Goal: Task Accomplishment & Management: Manage account settings

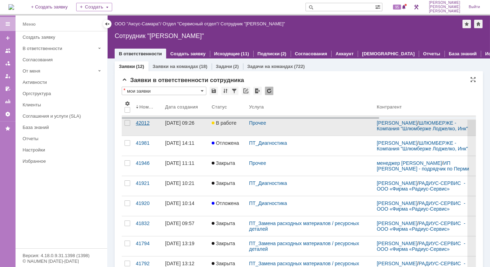
click at [138, 129] on link "42012" at bounding box center [147, 126] width 29 height 20
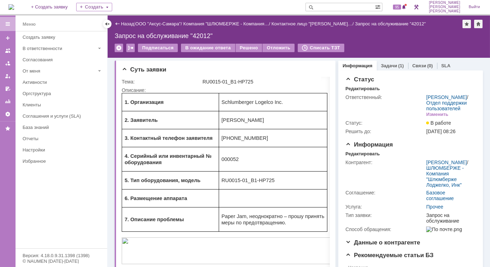
click at [14, 7] on img at bounding box center [11, 7] width 6 height 6
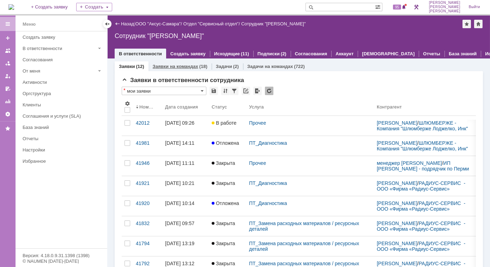
click at [182, 64] on link "Заявки на командах" at bounding box center [176, 66] width 46 height 5
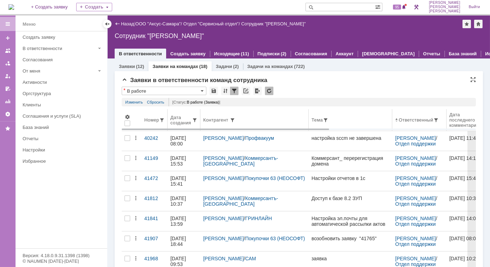
click at [184, 118] on div "Дата создания" at bounding box center [181, 120] width 22 height 11
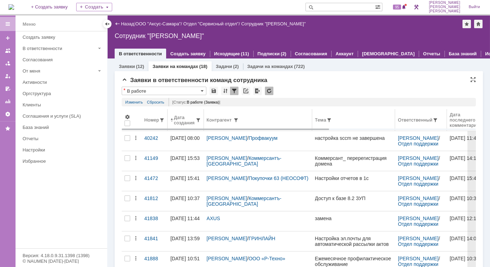
click at [183, 123] on div "Дата создания" at bounding box center [185, 120] width 22 height 11
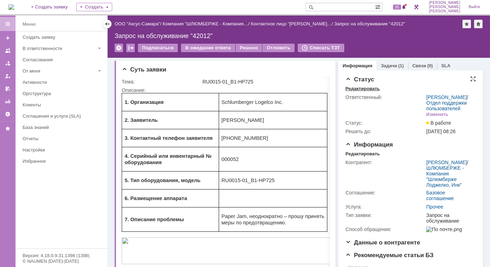
click at [350, 87] on div "Редактировать" at bounding box center [362, 89] width 34 height 6
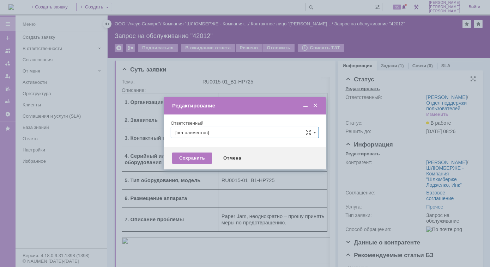
type input "[PERSON_NAME]"
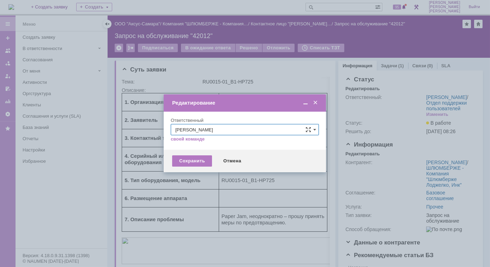
click at [316, 104] on span at bounding box center [315, 103] width 7 height 6
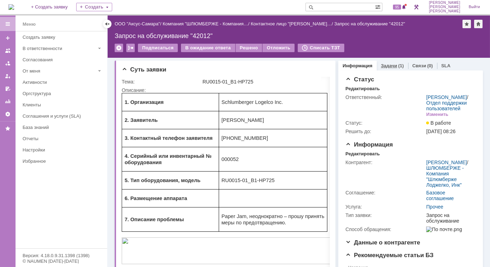
click at [383, 65] on link "Задачи" at bounding box center [389, 65] width 16 height 5
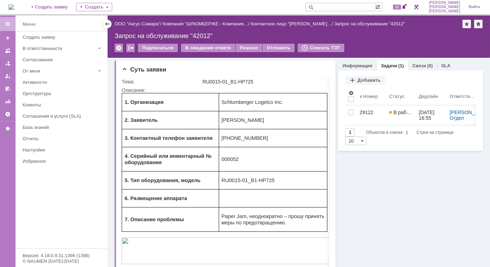
click at [348, 71] on div "Задачи Добавить Результаты поиска: 1 Объектов в списке: 1 Строк на странице: 20…" at bounding box center [410, 111] width 145 height 80
click at [347, 65] on link "Информация" at bounding box center [358, 65] width 30 height 5
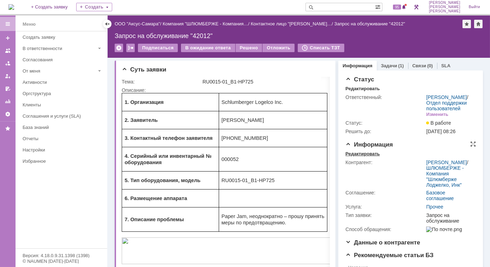
click at [366, 157] on div "Редактировать" at bounding box center [362, 154] width 34 height 6
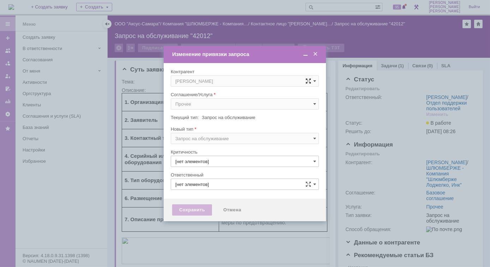
type input "3. Низкая"
type input "[PERSON_NAME]"
type input "[не указано]"
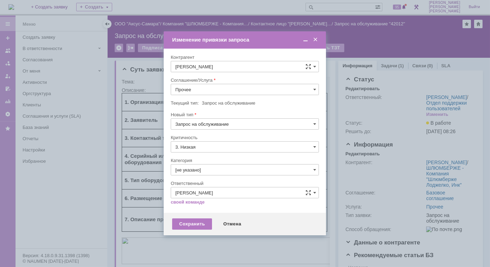
click at [317, 40] on span at bounding box center [315, 40] width 7 height 6
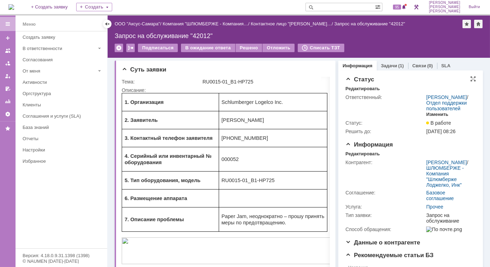
click at [435, 117] on div "Изменить" at bounding box center [437, 115] width 22 height 6
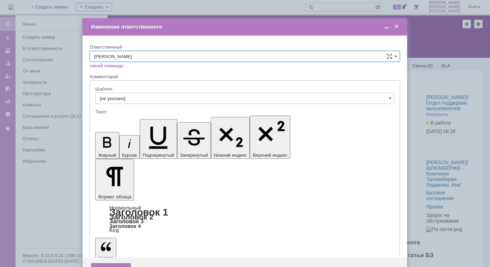
click at [397, 28] on span at bounding box center [396, 27] width 7 height 6
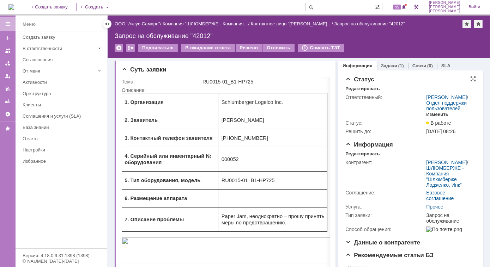
click at [438, 117] on div "Изменить" at bounding box center [437, 115] width 22 height 6
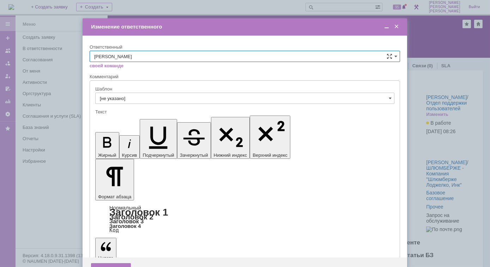
click at [397, 27] on span at bounding box center [396, 27] width 7 height 6
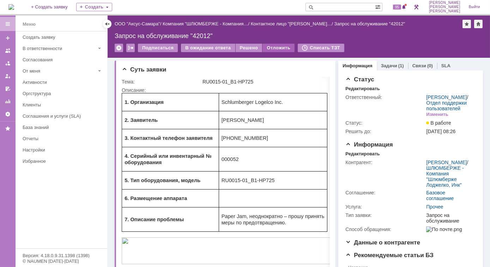
click at [274, 50] on div "Отложить" at bounding box center [278, 48] width 32 height 8
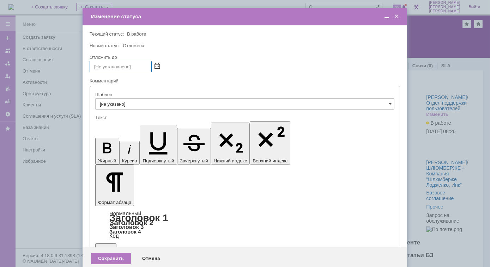
click at [157, 66] on span at bounding box center [157, 67] width 5 height 6
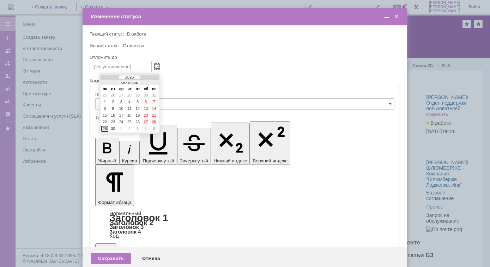
click at [103, 127] on div "29" at bounding box center [104, 129] width 7 height 6
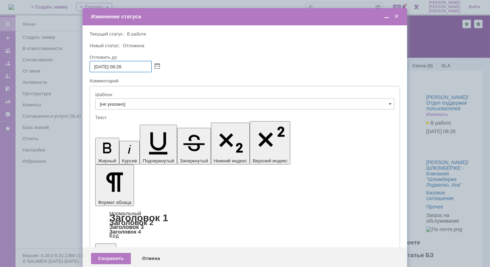
drag, startPoint x: 122, startPoint y: 67, endPoint x: 133, endPoint y: 78, distance: 15.5
click at [122, 67] on input "29.09.2025 08:28" at bounding box center [121, 66] width 62 height 11
click at [156, 67] on span at bounding box center [157, 67] width 5 height 6
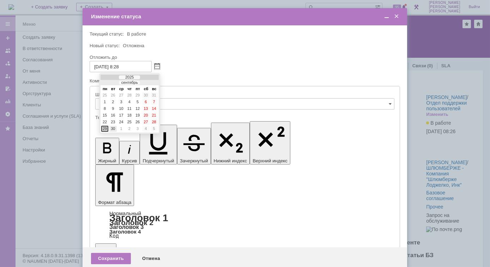
click at [113, 128] on div "30" at bounding box center [112, 129] width 7 height 6
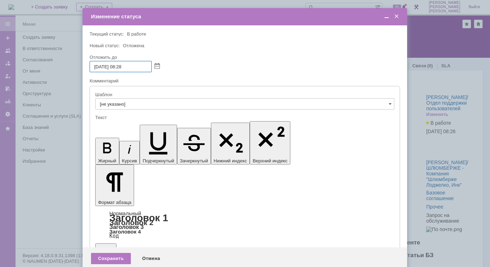
drag, startPoint x: 134, startPoint y: 68, endPoint x: 119, endPoint y: 66, distance: 15.7
click at [119, 66] on input "30.09.2025 08:28" at bounding box center [121, 66] width 62 height 11
type input "30.09.2025 11:00"
click at [389, 104] on span at bounding box center [390, 104] width 3 height 6
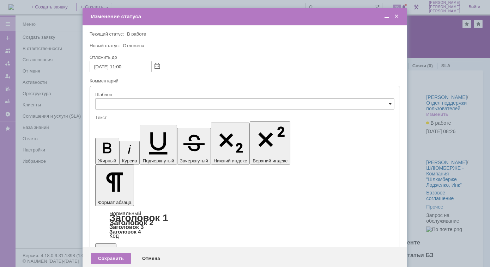
click at [389, 104] on span at bounding box center [390, 104] width 3 height 6
click at [166, 142] on span "1_Уточнение о выполнении заявки" at bounding box center [245, 141] width 290 height 6
click at [391, 104] on span at bounding box center [390, 104] width 3 height 6
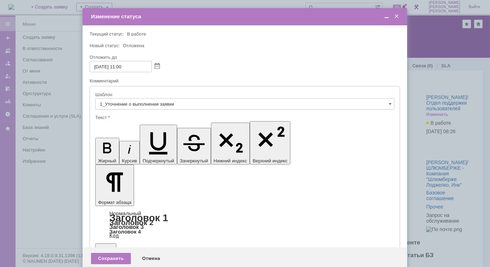
click at [203, 73] on div at bounding box center [245, 74] width 310 height 5
drag, startPoint x: 187, startPoint y: 101, endPoint x: 147, endPoint y: 101, distance: 39.5
click at [147, 101] on input "1_Уточнение о выполнении заявки" at bounding box center [244, 103] width 299 height 11
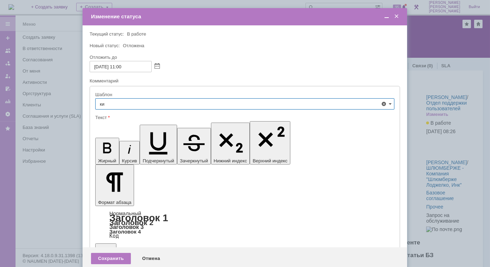
type input "и"
drag, startPoint x: 245, startPoint y: 81, endPoint x: 208, endPoint y: 87, distance: 37.1
click at [245, 81] on div "Комментарий" at bounding box center [244, 81] width 309 height 7
type input "1_Уточнение о выполнении заявки"
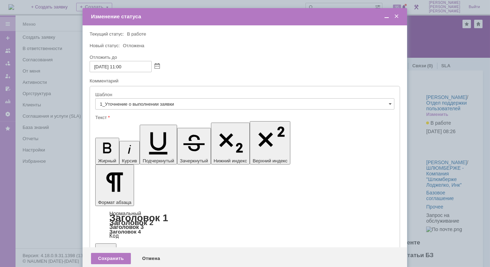
checkbox input "true"
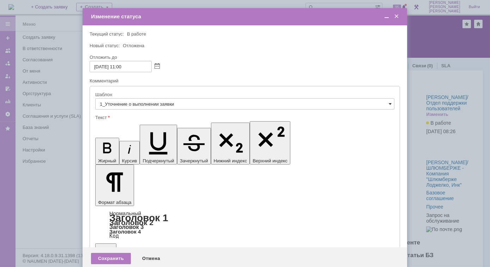
click at [390, 104] on span at bounding box center [390, 104] width 3 height 6
click at [225, 39] on div at bounding box center [245, 40] width 310 height 5
drag, startPoint x: 182, startPoint y: 105, endPoint x: 262, endPoint y: 101, distance: 80.5
click at [182, 104] on input "1_Уточнение о выполнении заявки" at bounding box center [244, 103] width 299 height 11
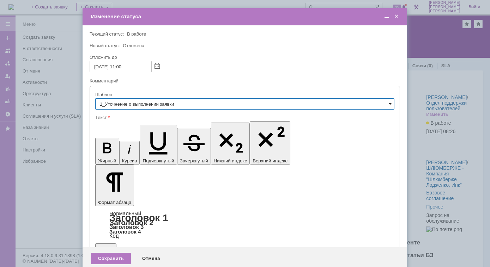
click at [389, 104] on span at bounding box center [390, 104] width 3 height 6
click at [390, 104] on span at bounding box center [390, 104] width 3 height 6
click at [167, 116] on span "[не указано]" at bounding box center [245, 117] width 290 height 6
type input "[не указано]"
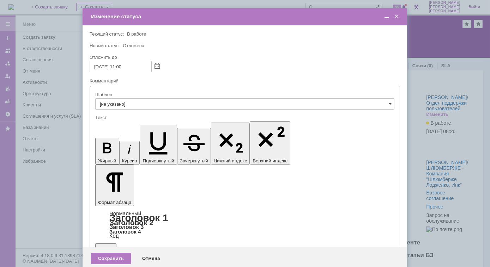
checkbox input "false"
click at [109, 253] on div "Сохранить" at bounding box center [111, 258] width 40 height 11
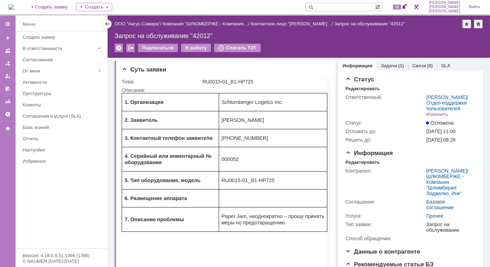
scroll to position [0, 0]
click at [386, 63] on link "Задачи" at bounding box center [389, 65] width 16 height 5
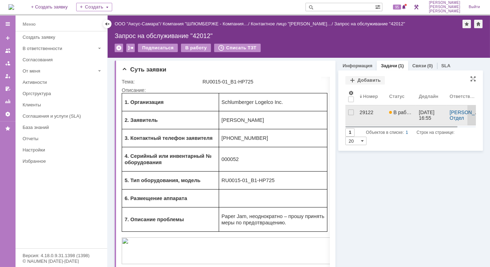
click at [396, 111] on span "В работе" at bounding box center [401, 113] width 25 height 6
